Goal: Task Accomplishment & Management: Use online tool/utility

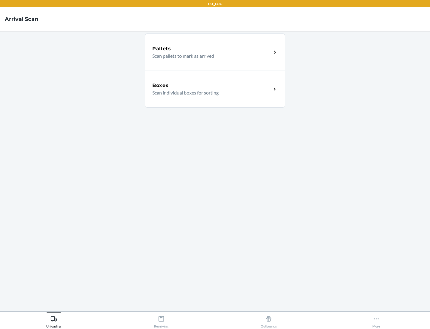
click at [212, 85] on div "Boxes" at bounding box center [211, 85] width 119 height 7
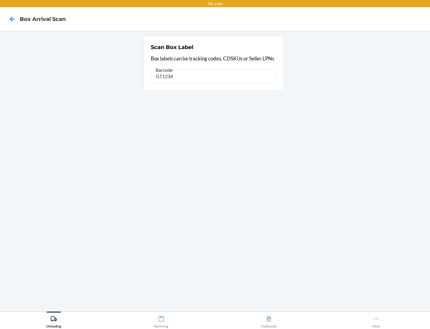
type input "GT1234"
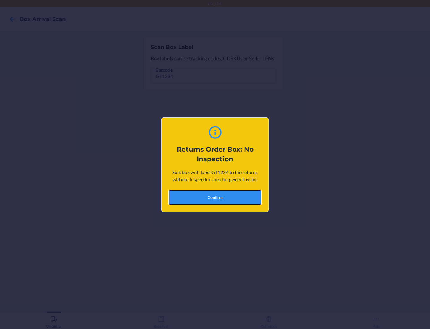
click at [215, 197] on button "Confirm" at bounding box center [215, 197] width 93 height 14
